Goal: Transaction & Acquisition: Purchase product/service

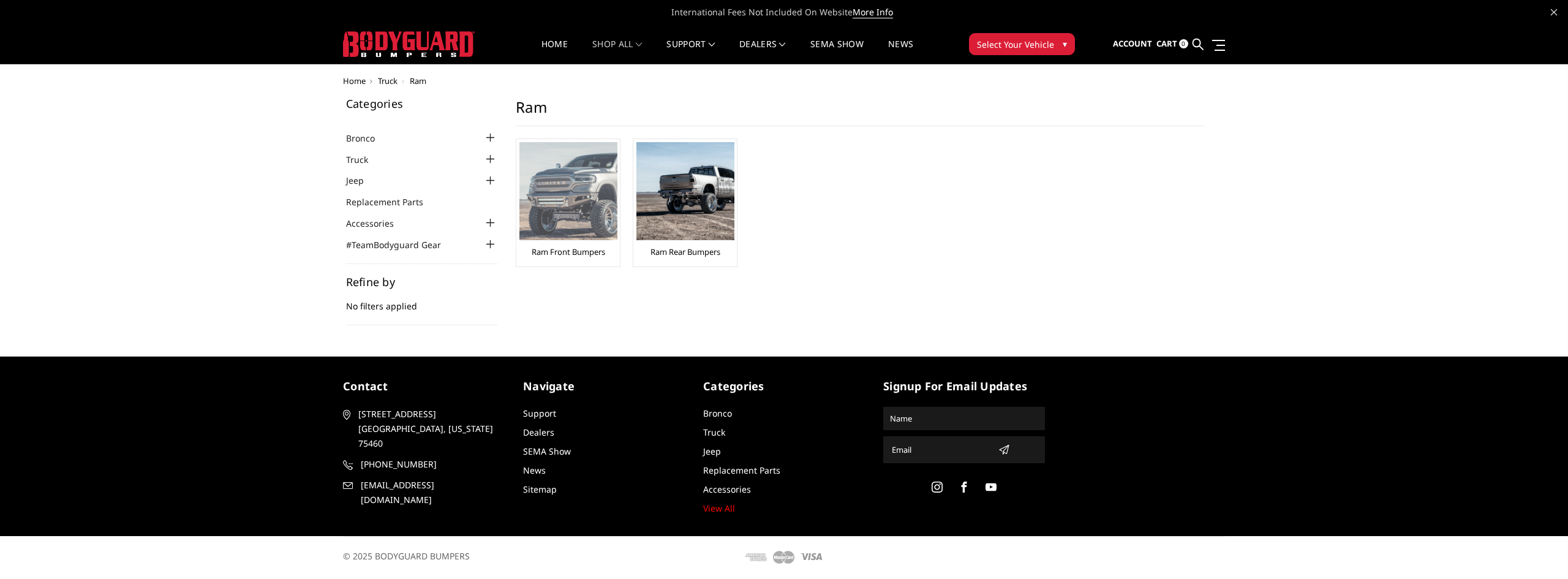
click at [599, 184] on img at bounding box center [568, 191] width 98 height 98
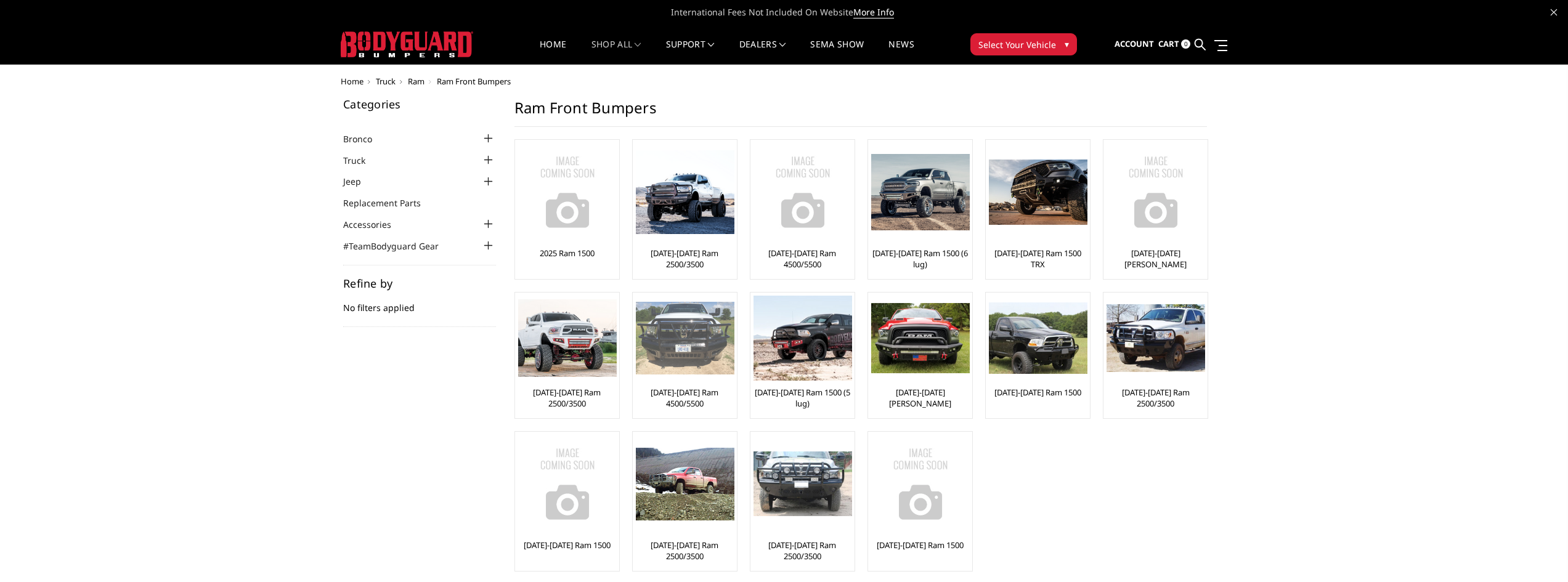
click at [663, 341] on img at bounding box center [685, 338] width 99 height 73
